Goal: Navigation & Orientation: Find specific page/section

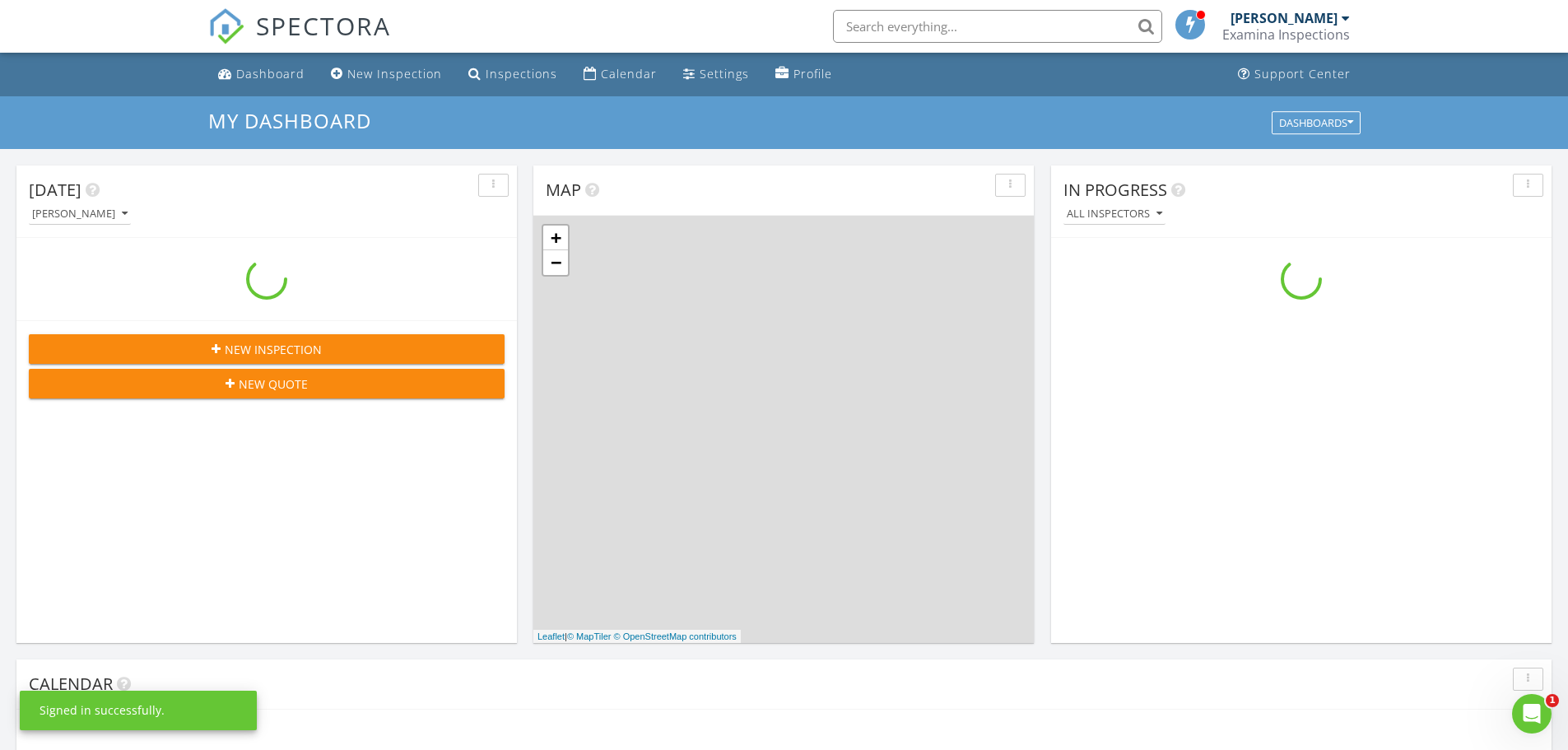
scroll to position [1524, 1594]
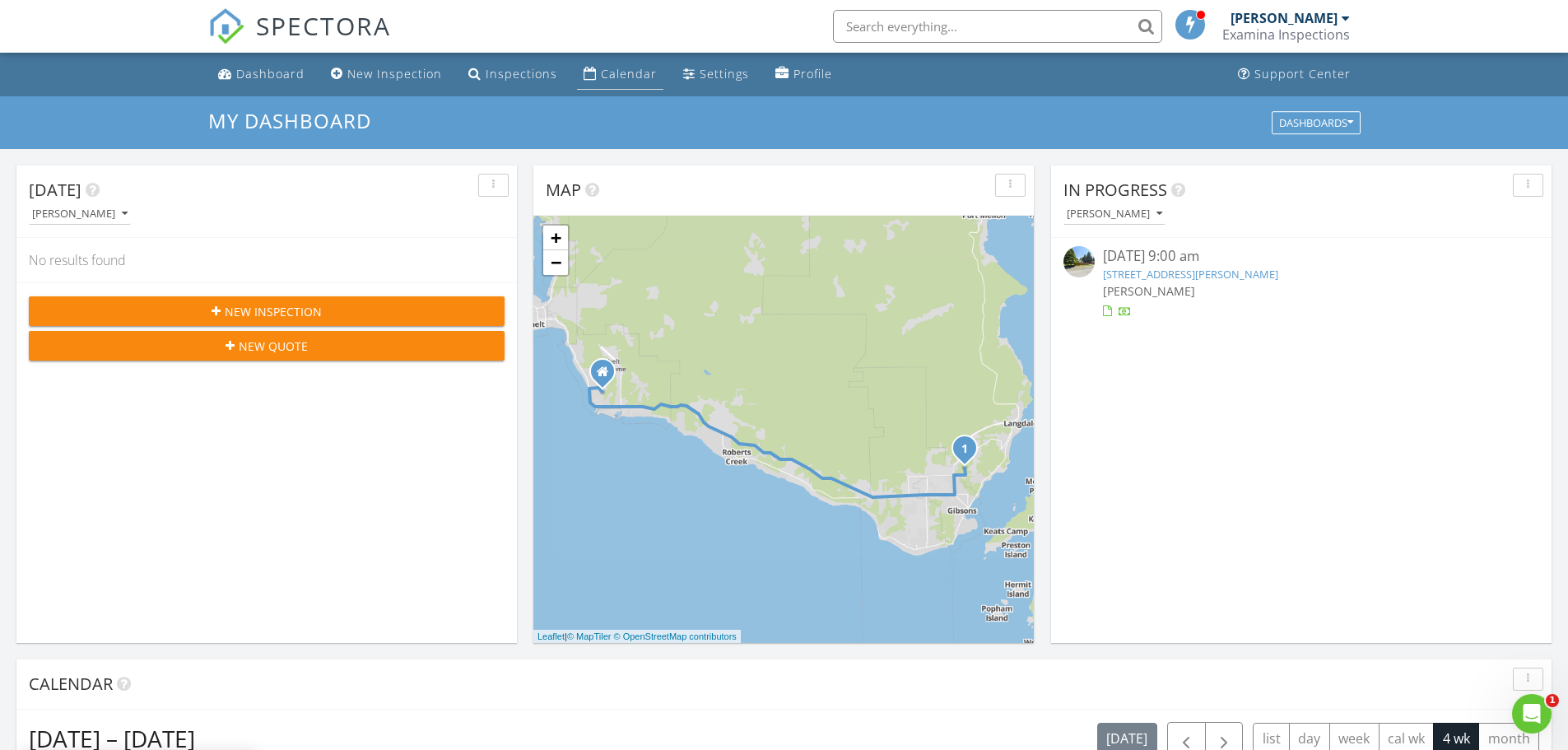
click at [591, 74] on link "Calendar" at bounding box center [620, 74] width 87 height 30
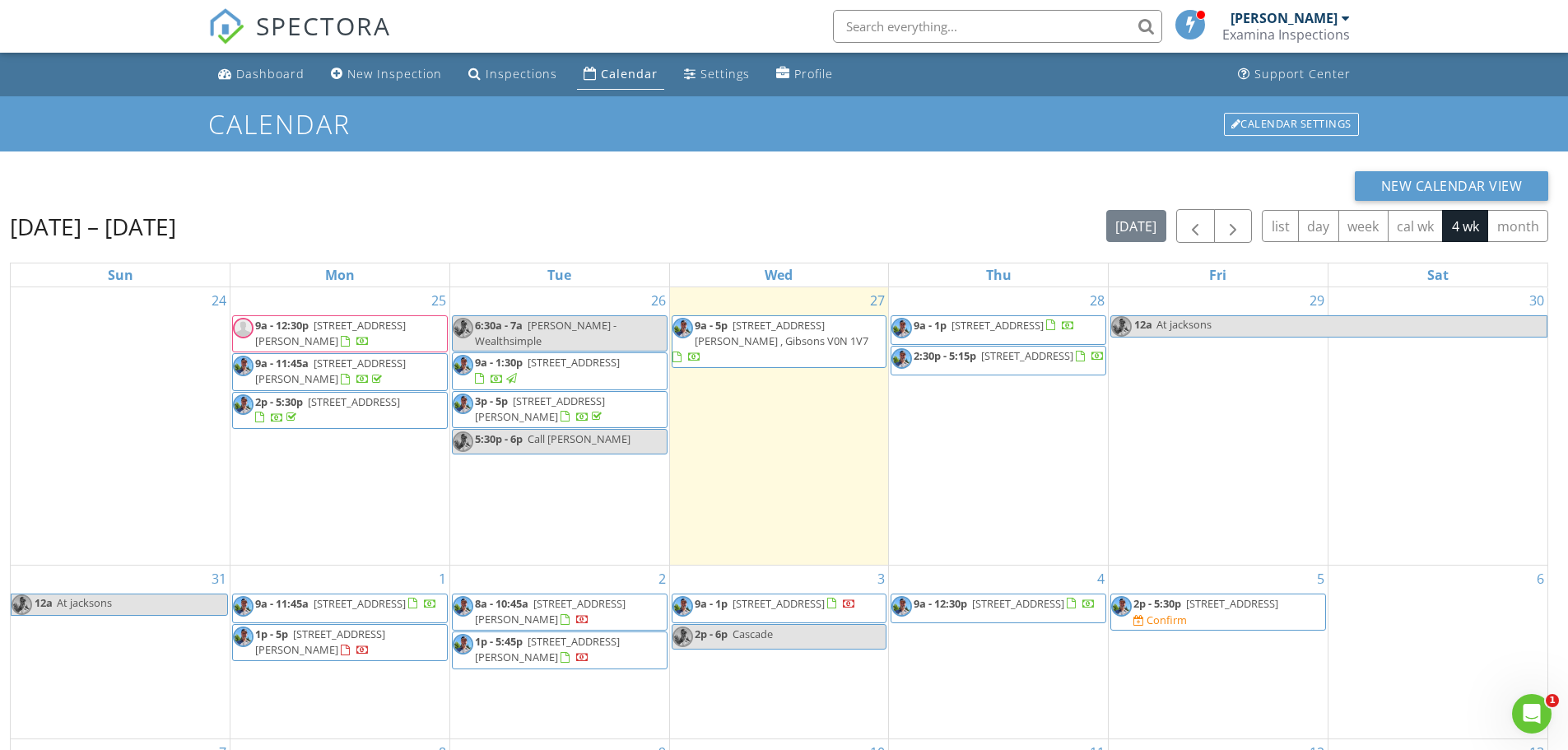
scroll to position [82, 0]
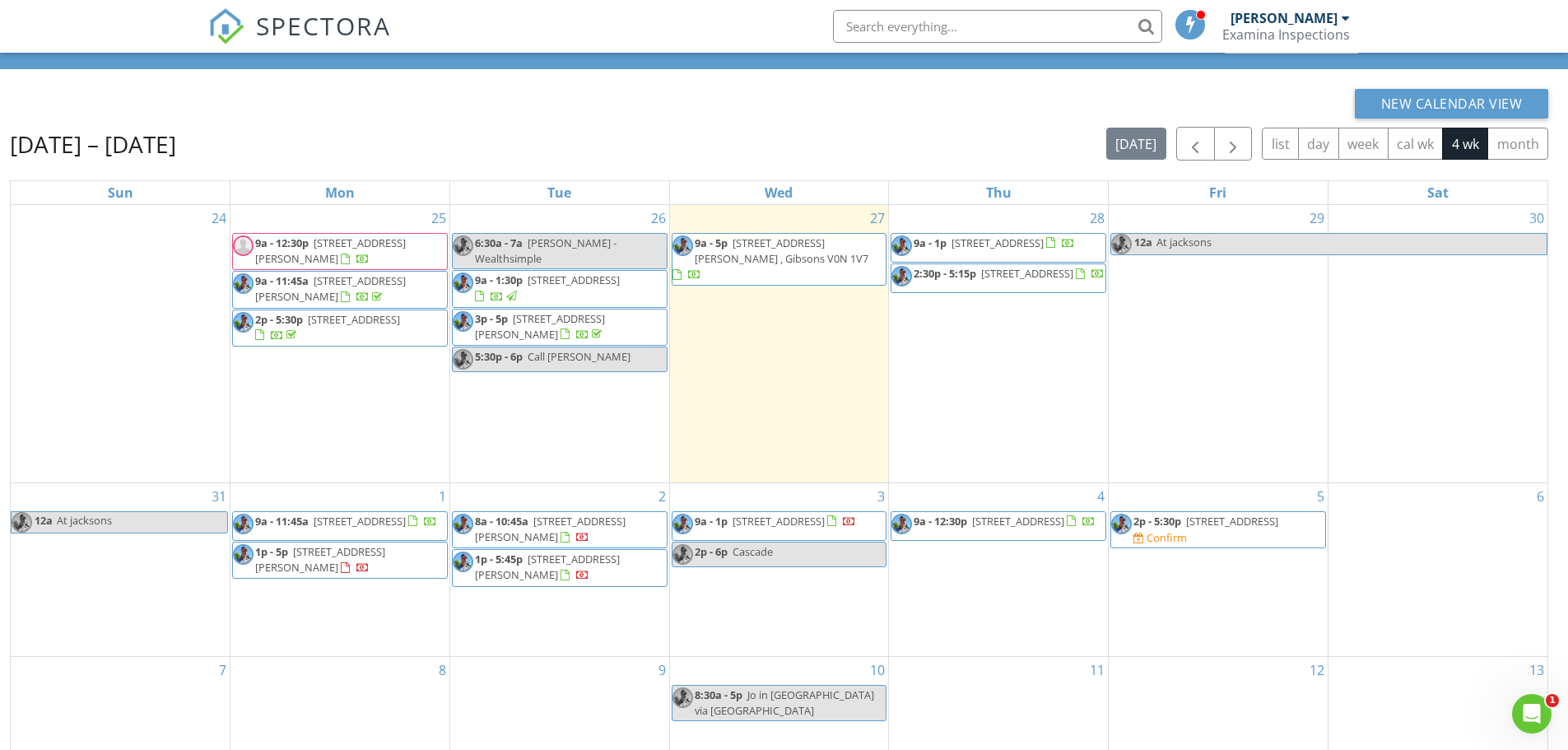
click at [745, 107] on div "New Calendar View" at bounding box center [778, 103] width 1538 height 30
